Goal: Check status: Check status

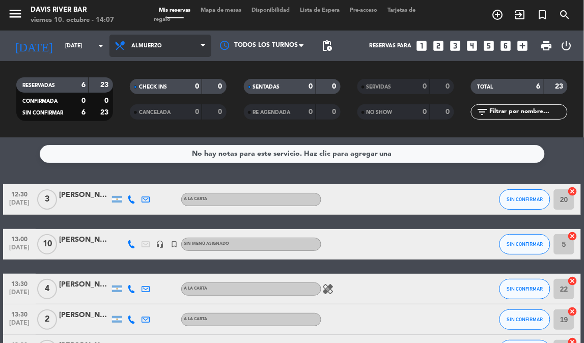
click at [148, 47] on span "Almuerzo" at bounding box center [146, 46] width 31 height 7
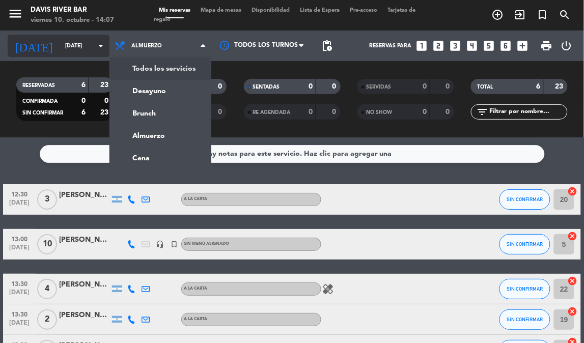
click at [97, 40] on icon "arrow_drop_down" at bounding box center [101, 46] width 12 height 12
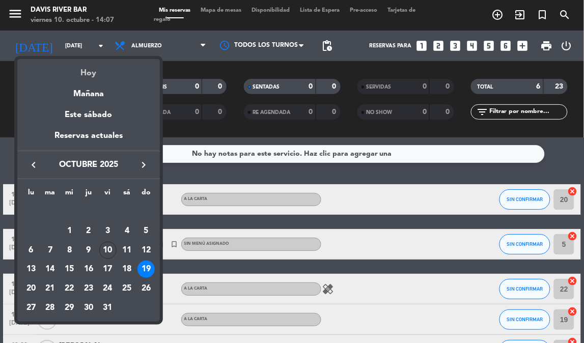
click at [113, 66] on div "Hoy" at bounding box center [88, 69] width 142 height 21
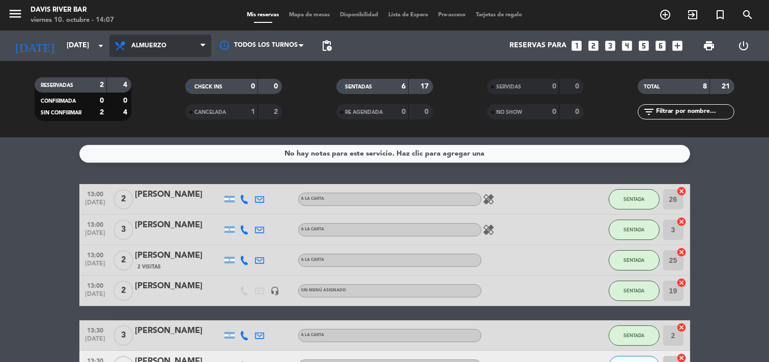
click at [192, 45] on span "Almuerzo" at bounding box center [160, 46] width 102 height 22
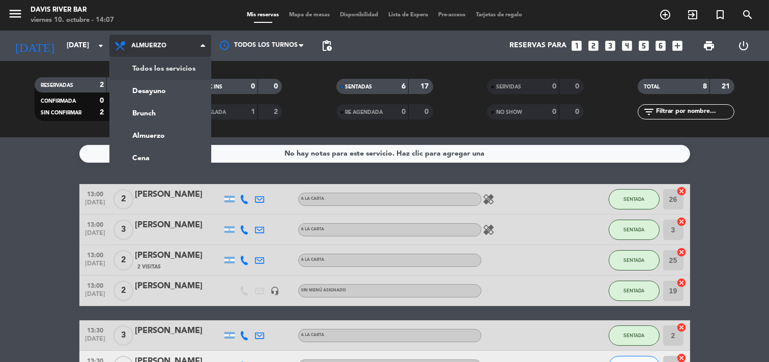
click at [186, 65] on div "menu [PERSON_NAME] River Bar [DATE] 10. octubre - 14:07 Mis reservas Mapa de me…" at bounding box center [384, 68] width 769 height 137
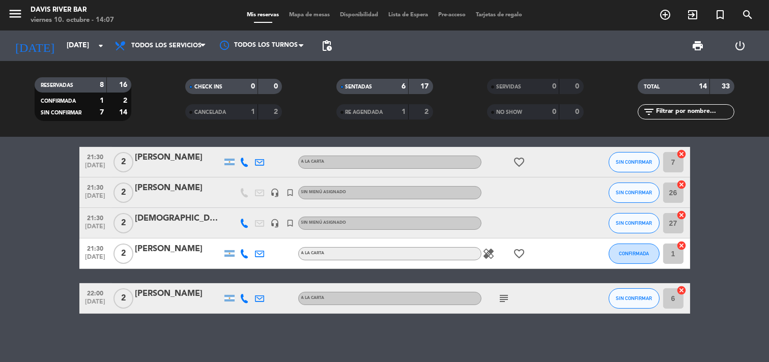
scroll to position [346, 0]
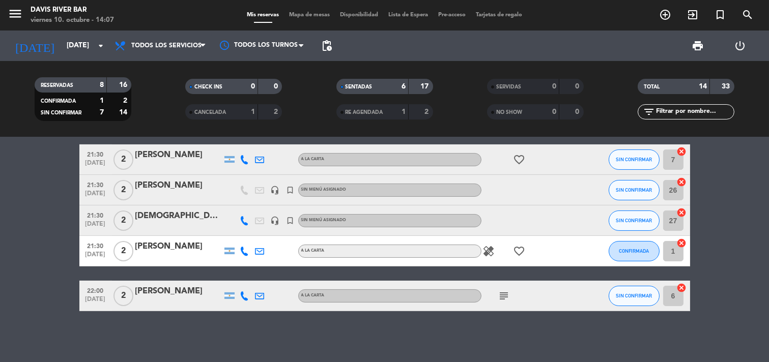
click at [505, 295] on icon "subject" at bounding box center [504, 296] width 12 height 12
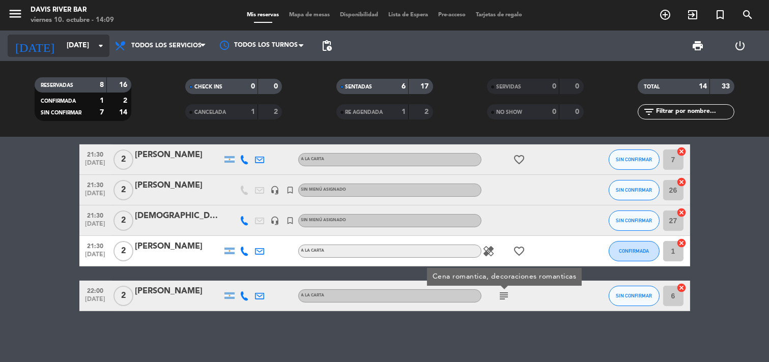
click at [73, 44] on input "[DATE]" at bounding box center [110, 46] width 97 height 18
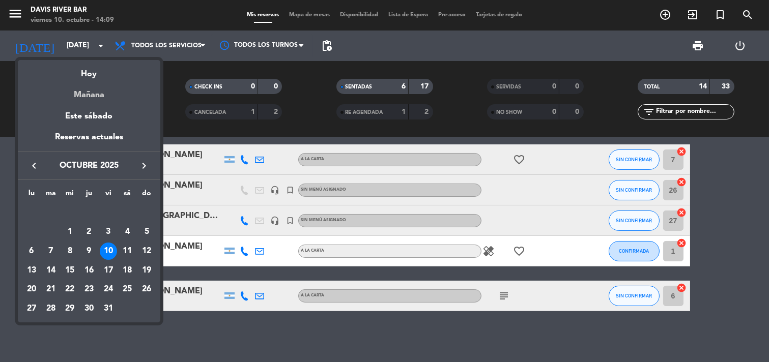
click at [80, 87] on div "Mañana" at bounding box center [89, 91] width 142 height 21
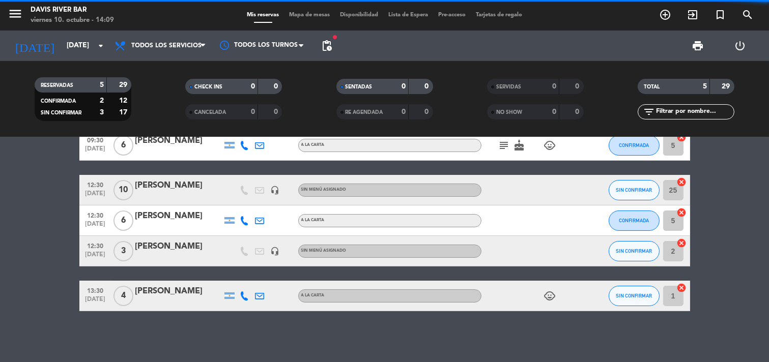
scroll to position [28, 0]
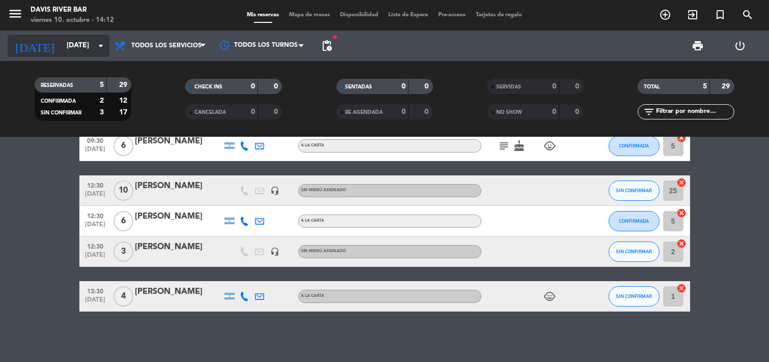
click at [77, 45] on input "[DATE]" at bounding box center [110, 46] width 97 height 18
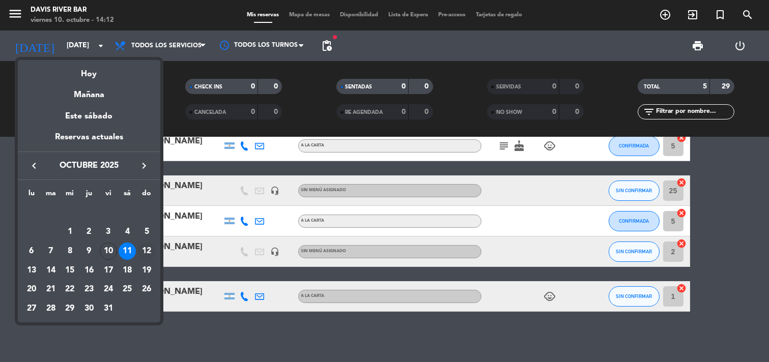
click at [147, 253] on div "12" at bounding box center [146, 251] width 17 height 17
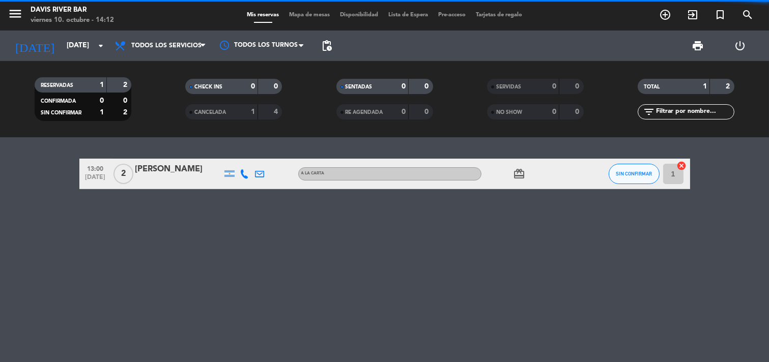
scroll to position [0, 0]
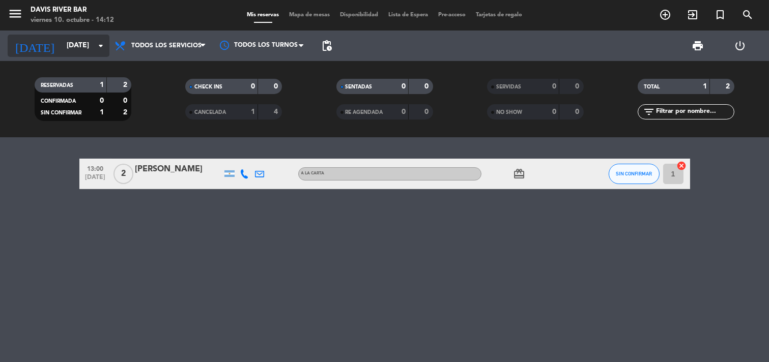
click at [95, 49] on icon "arrow_drop_down" at bounding box center [101, 46] width 12 height 12
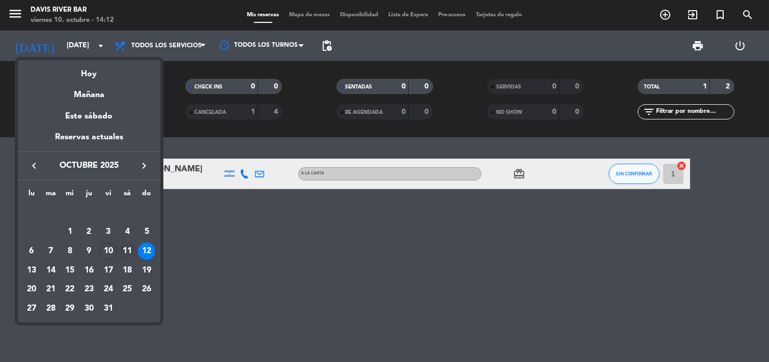
click at [125, 249] on div "11" at bounding box center [127, 251] width 17 height 17
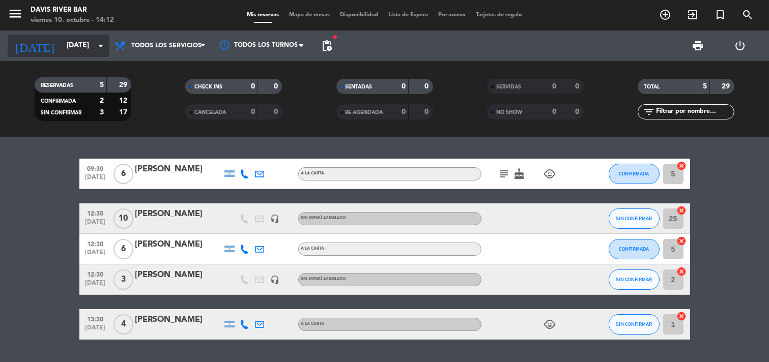
click at [90, 42] on input "[DATE]" at bounding box center [110, 46] width 97 height 18
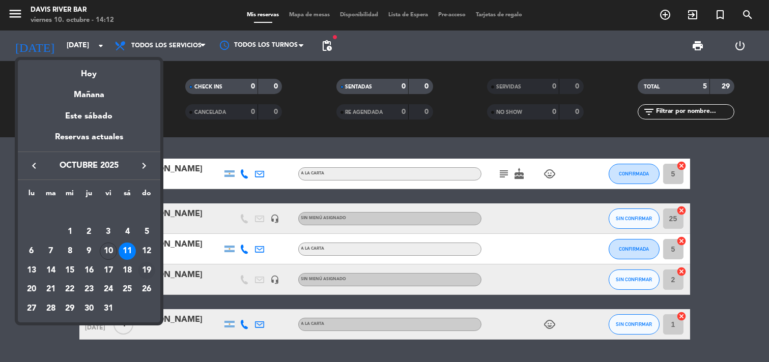
click at [146, 265] on div "19" at bounding box center [146, 270] width 17 height 17
type input "[DATE]"
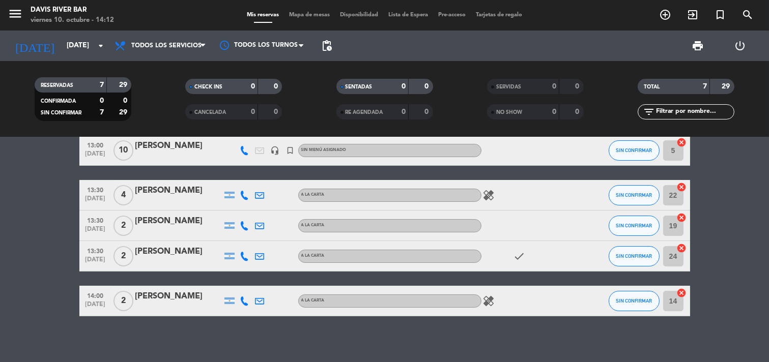
scroll to position [56, 0]
